Goal: Book appointment/travel/reservation

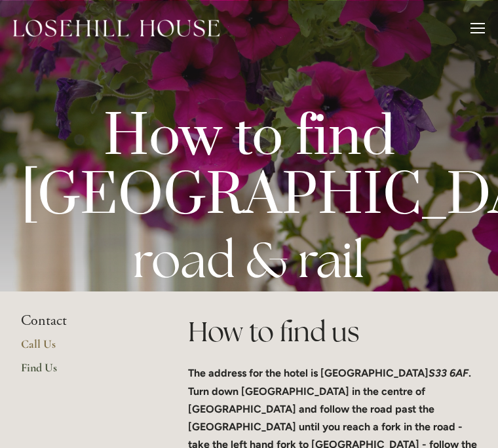
click at [479, 30] on div at bounding box center [478, 30] width 14 height 14
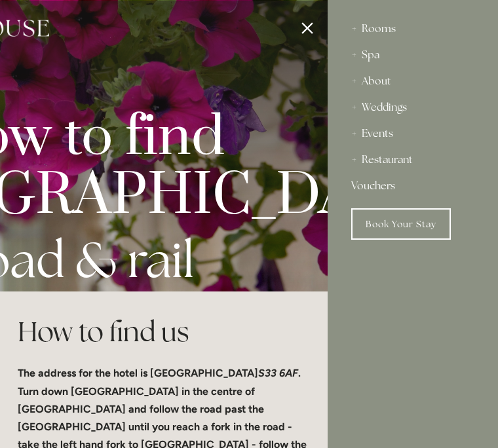
click at [402, 220] on link "Book Your Stay" at bounding box center [401, 224] width 100 height 31
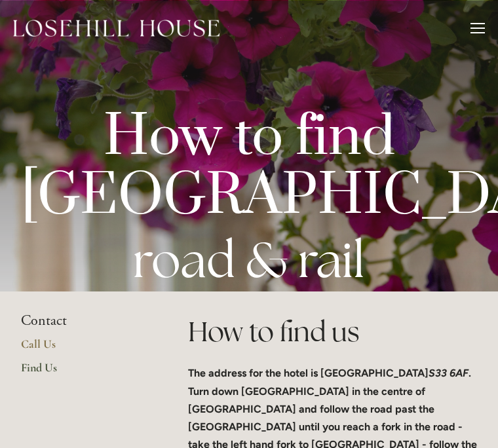
click at [479, 28] on div at bounding box center [478, 28] width 14 height 1
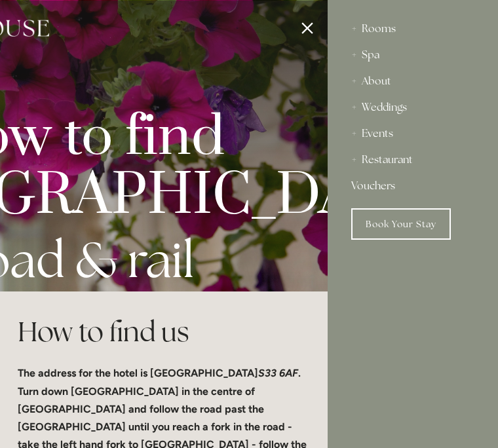
click at [382, 86] on div "About" at bounding box center [412, 81] width 123 height 26
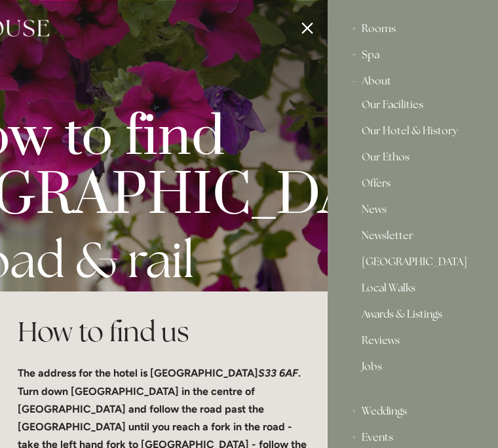
click at [380, 79] on div "About" at bounding box center [412, 81] width 123 height 26
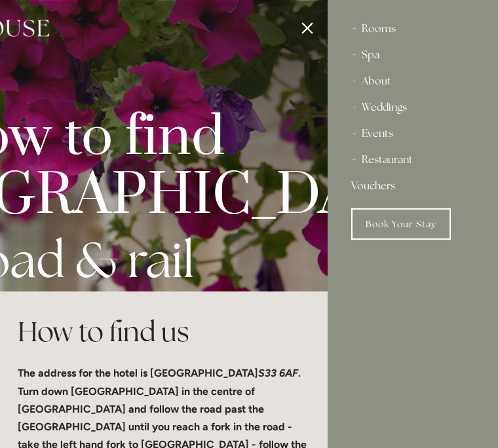
click at [376, 81] on div "About" at bounding box center [412, 81] width 123 height 26
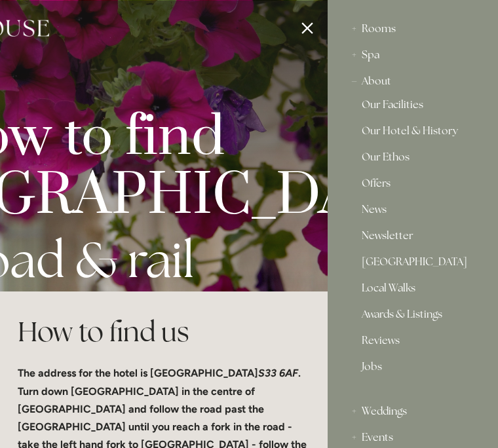
click at [412, 103] on link "Our Facilities" at bounding box center [413, 108] width 102 height 16
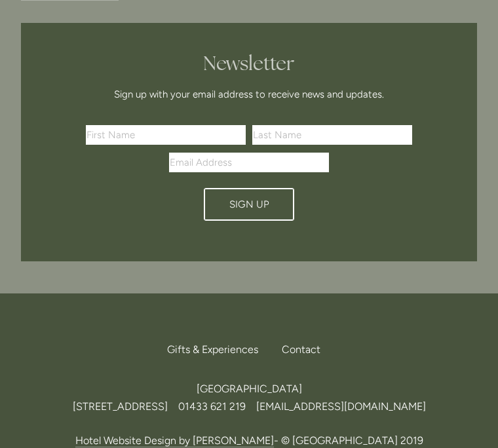
scroll to position [3612, 0]
